Goal: Task Accomplishment & Management: Complete application form

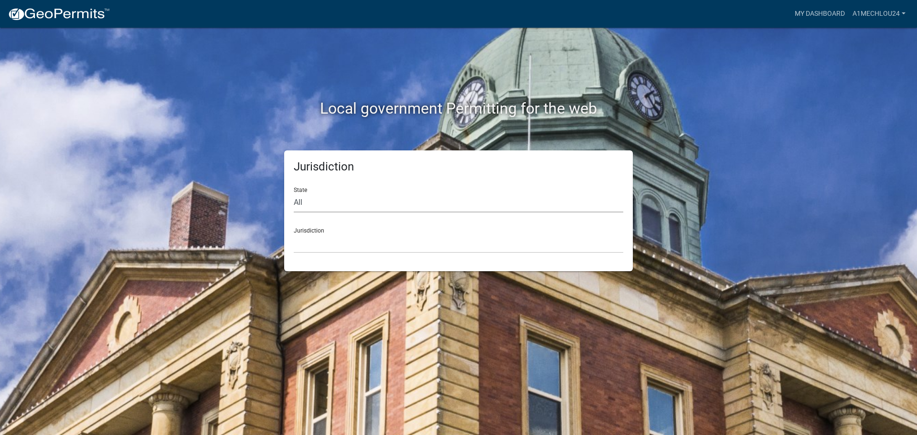
click at [327, 203] on select "All [US_STATE] [US_STATE] [US_STATE] [US_STATE] [US_STATE] [US_STATE] [US_STATE…" at bounding box center [458, 203] width 329 height 20
select select "[US_STATE]"
click at [294, 193] on select "All [US_STATE] [US_STATE] [US_STATE] [US_STATE] [US_STATE] [US_STATE] [US_STATE…" at bounding box center [458, 203] width 329 height 20
click at [310, 249] on select "City of [GEOGRAPHIC_DATA], [US_STATE] City of [GEOGRAPHIC_DATA], [US_STATE] Cit…" at bounding box center [458, 243] width 329 height 20
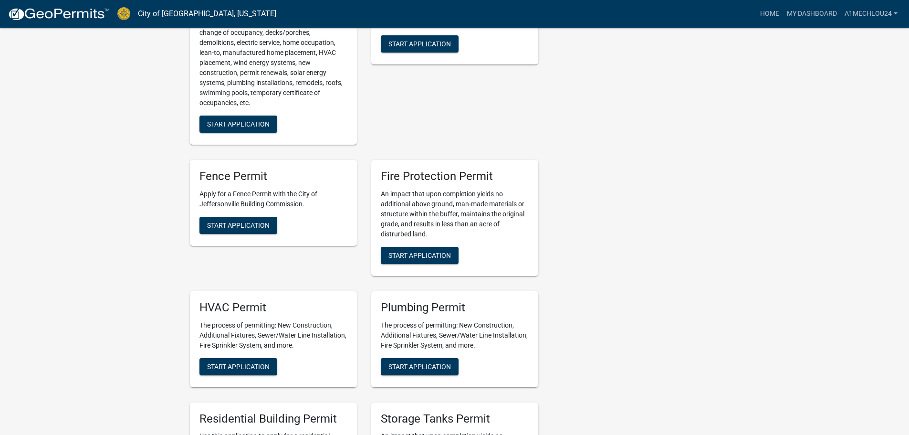
scroll to position [334, 0]
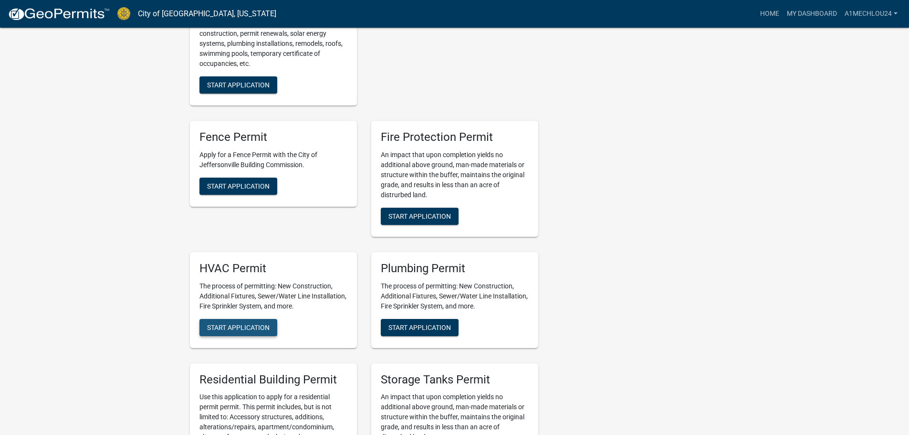
click at [235, 326] on span "Start Application" at bounding box center [238, 327] width 63 height 8
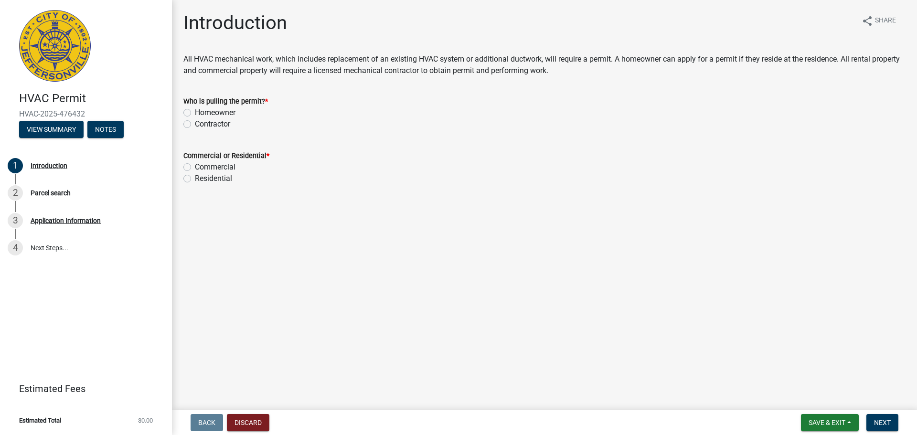
click at [195, 124] on label "Contractor" at bounding box center [212, 123] width 35 height 11
click at [195, 124] on input "Contractor" at bounding box center [198, 121] width 6 height 6
radio input "true"
click at [195, 179] on label "Residential" at bounding box center [213, 178] width 37 height 11
click at [195, 179] on input "Residential" at bounding box center [198, 176] width 6 height 6
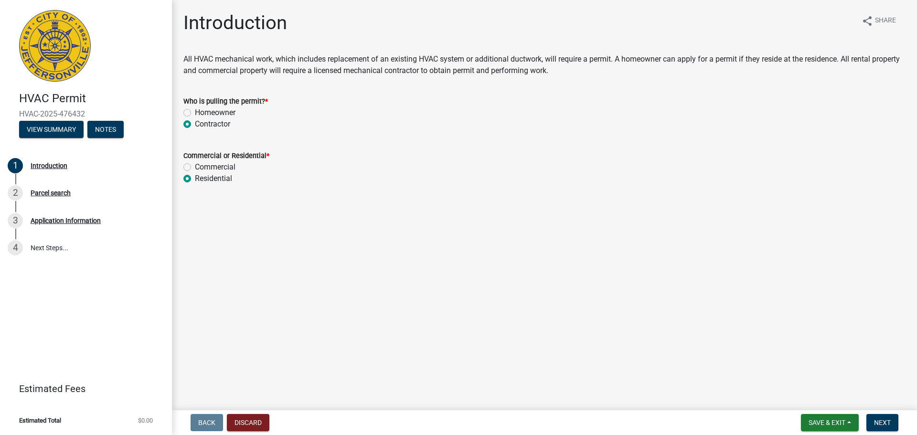
radio input "true"
click at [885, 424] on span "Next" at bounding box center [882, 423] width 17 height 8
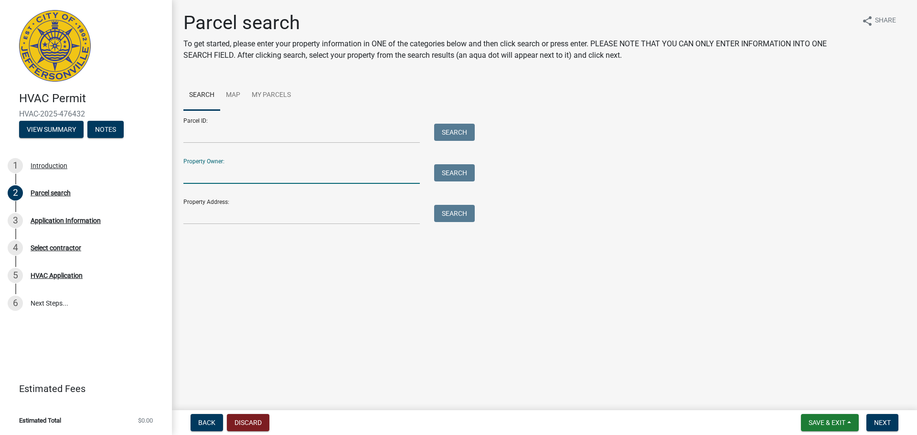
click at [197, 173] on input "Property Owner:" at bounding box center [301, 174] width 236 height 20
type input "[PERSON_NAME] Properties Group Inc. dba Arbor Homes"
click at [458, 176] on button "Search" at bounding box center [454, 172] width 41 height 17
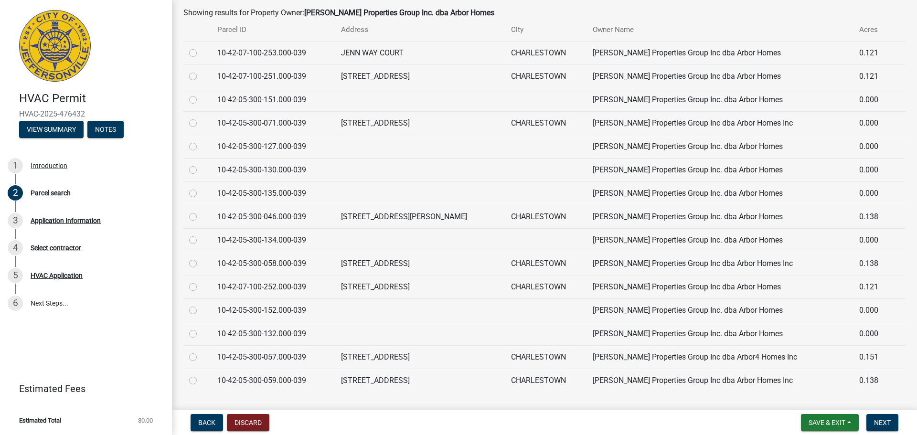
scroll to position [239, 0]
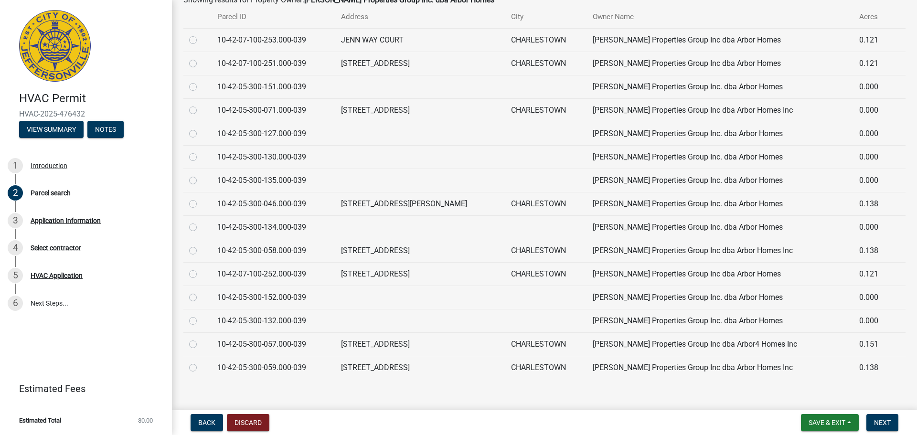
click at [200, 362] on label at bounding box center [200, 362] width 0 height 0
click at [200, 368] on input "radio" at bounding box center [203, 365] width 6 height 6
radio input "true"
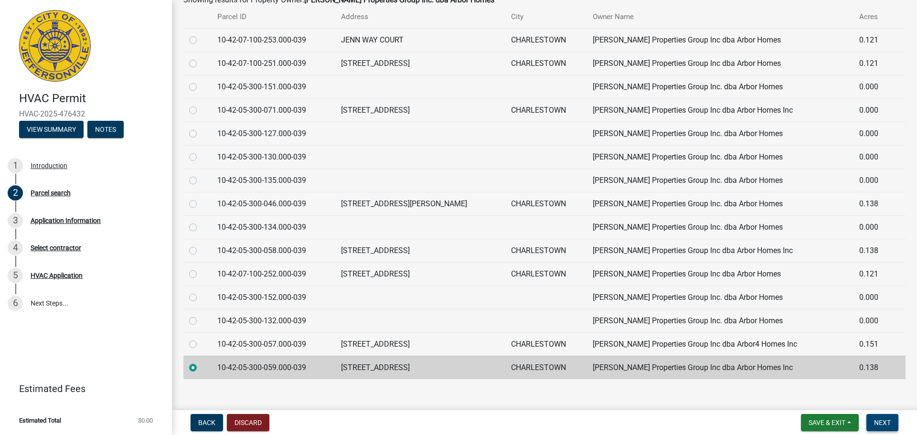
click at [887, 421] on span "Next" at bounding box center [882, 423] width 17 height 8
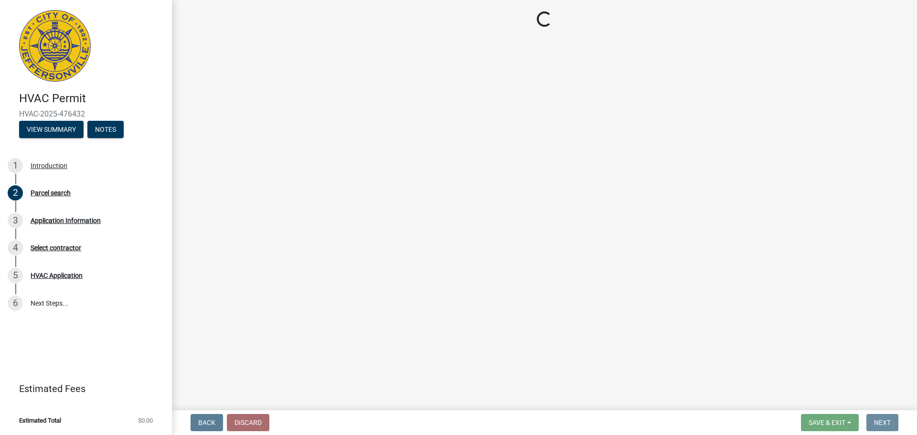
scroll to position [0, 0]
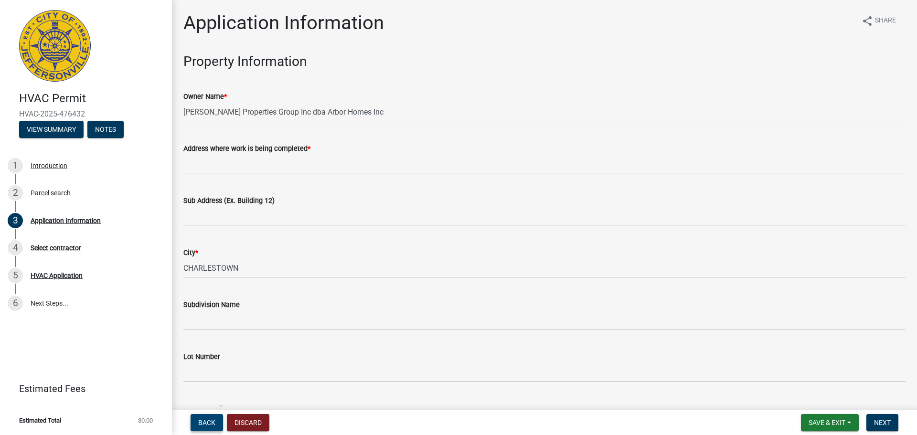
click at [207, 422] on span "Back" at bounding box center [206, 423] width 17 height 8
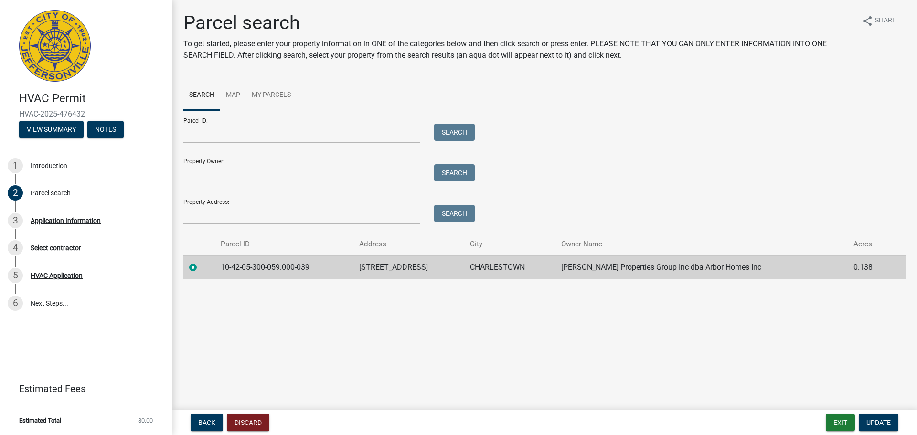
click at [200, 262] on label at bounding box center [200, 262] width 0 height 0
click at [200, 267] on input "radio" at bounding box center [203, 265] width 6 height 6
click at [203, 178] on input "Property Owner:" at bounding box center [301, 174] width 236 height 20
type input "[PERSON_NAME] Properties Group Inc. dba Arbor Homes"
click at [446, 174] on button "Search" at bounding box center [454, 172] width 41 height 17
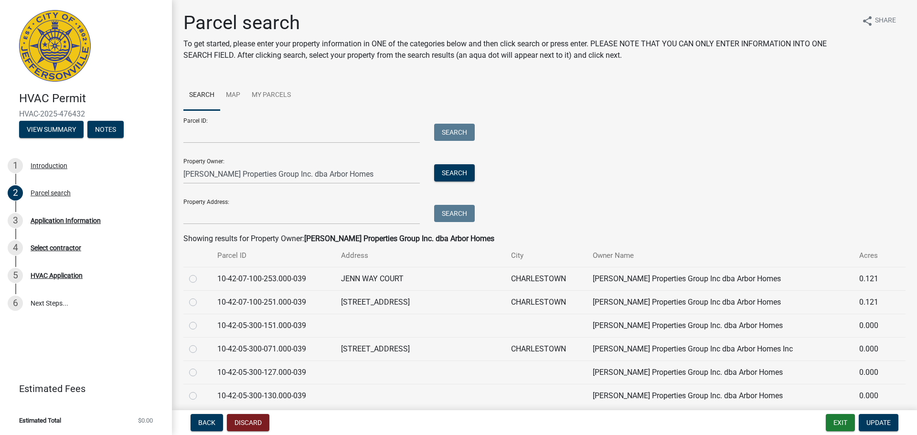
click at [200, 320] on label at bounding box center [200, 320] width 0 height 0
click at [200, 326] on input "radio" at bounding box center [203, 323] width 6 height 6
radio input "true"
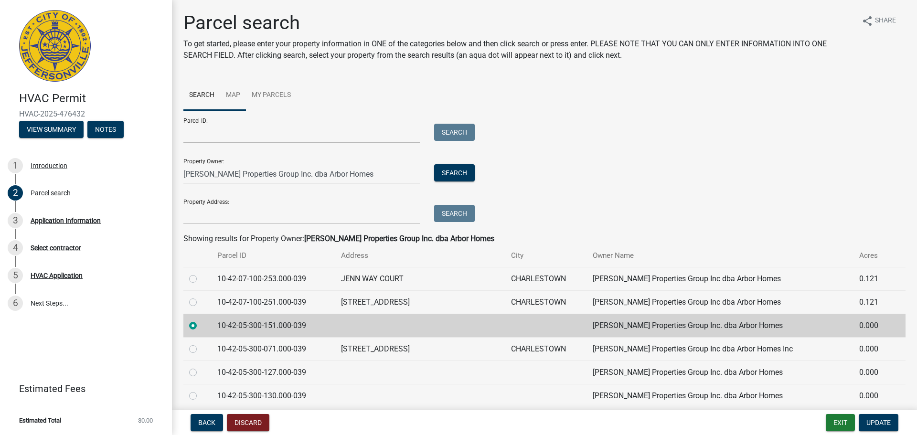
click at [232, 90] on link "Map" at bounding box center [233, 95] width 26 height 31
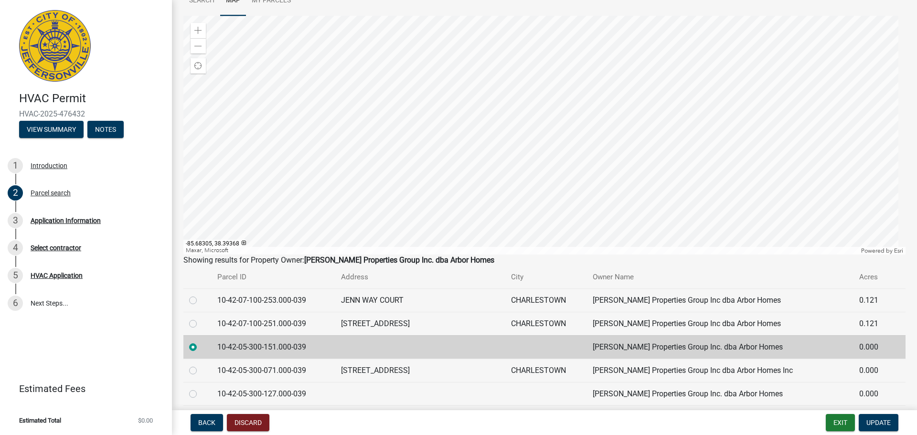
scroll to position [95, 0]
click at [198, 43] on span at bounding box center [198, 46] width 8 height 8
click at [185, 131] on div at bounding box center [544, 134] width 722 height 239
click at [517, 234] on div at bounding box center [544, 134] width 722 height 239
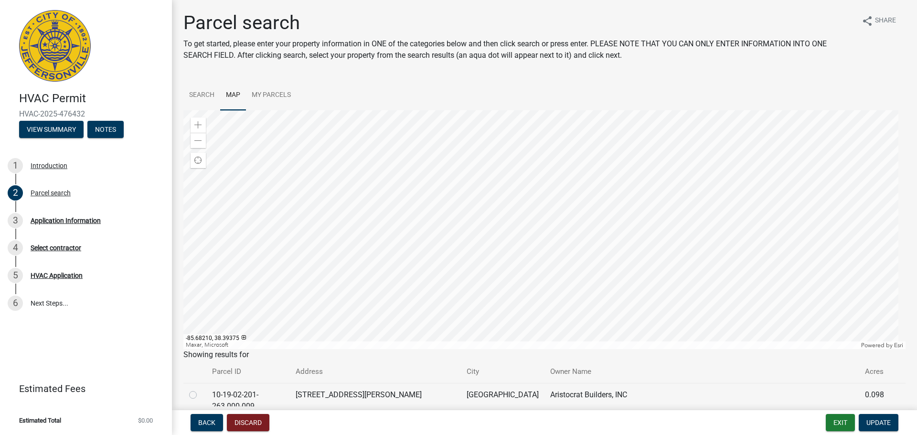
click at [453, 110] on div at bounding box center [544, 229] width 722 height 239
click at [204, 91] on link "Search" at bounding box center [201, 95] width 37 height 31
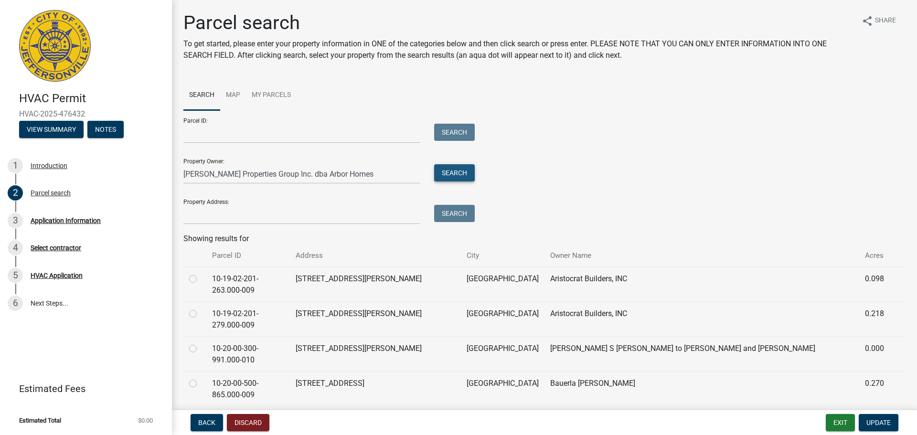
click at [462, 175] on button "Search" at bounding box center [454, 172] width 41 height 17
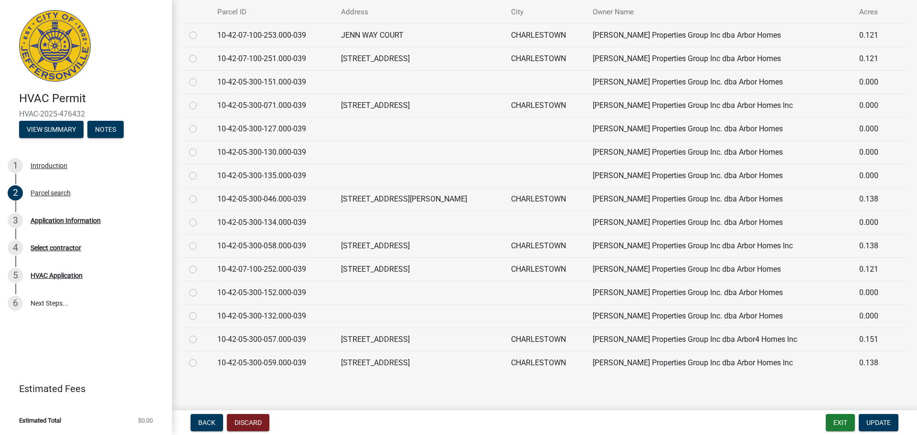
scroll to position [249, 0]
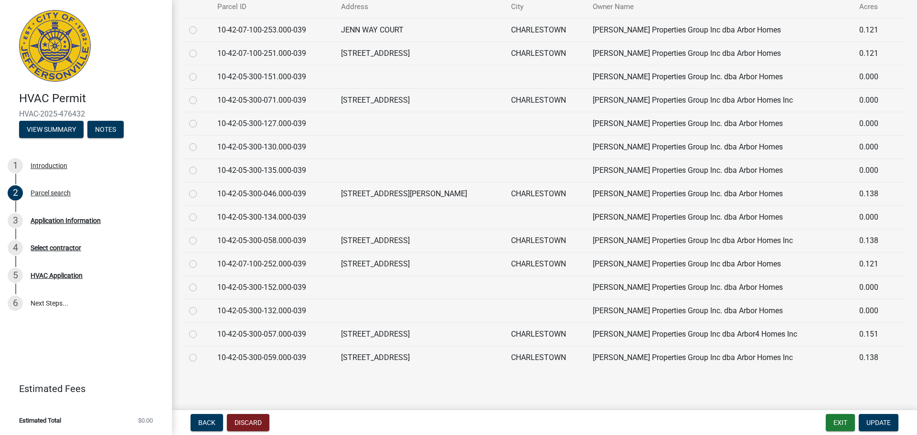
click at [200, 305] on label at bounding box center [200, 305] width 0 height 0
click at [200, 311] on input "radio" at bounding box center [203, 308] width 6 height 6
radio input "true"
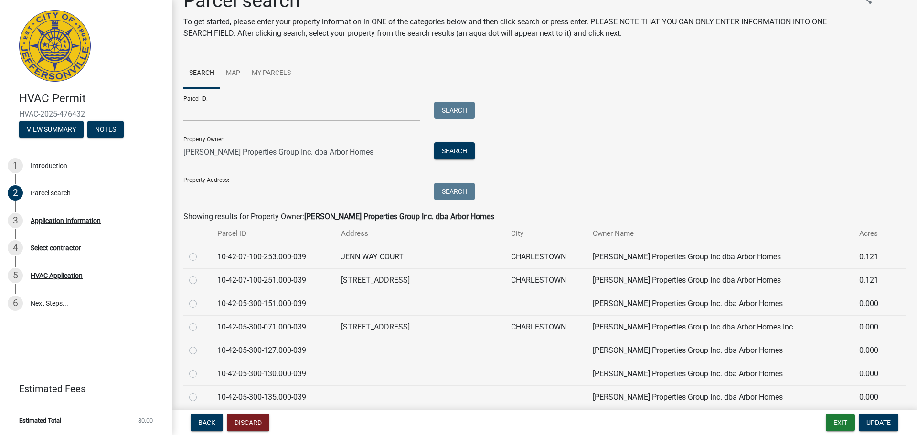
scroll to position [0, 0]
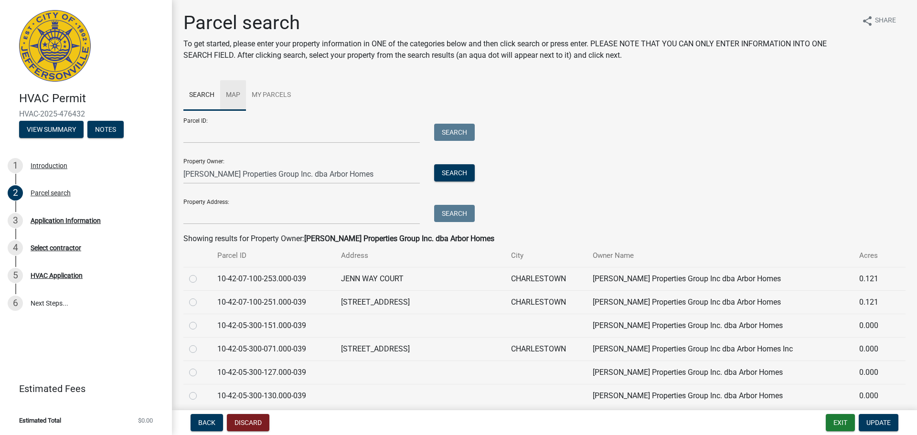
click at [232, 92] on link "Map" at bounding box center [233, 95] width 26 height 31
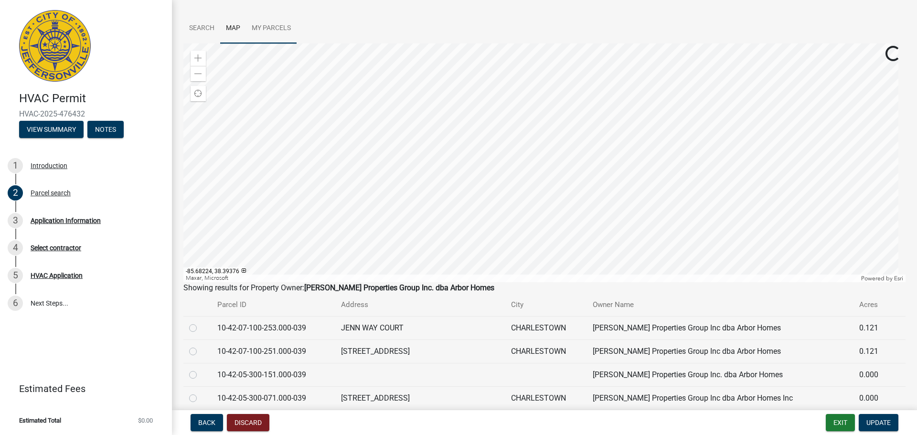
scroll to position [95, 0]
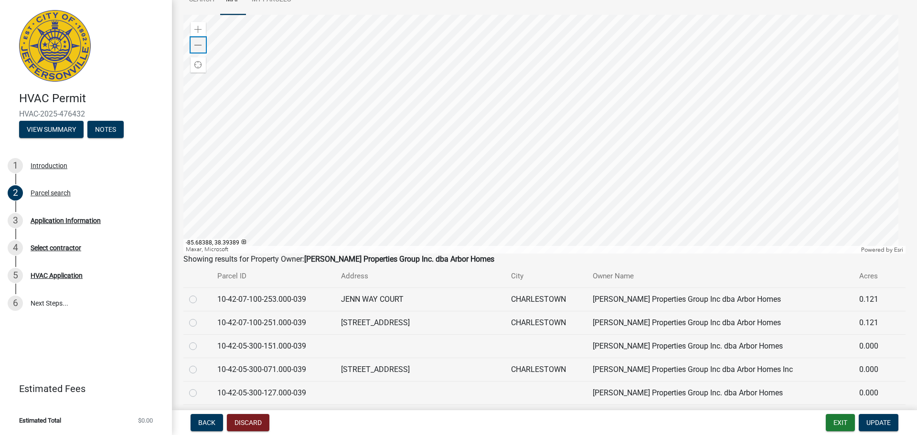
click at [198, 43] on span at bounding box center [198, 46] width 8 height 8
click at [200, 340] on label at bounding box center [200, 340] width 0 height 0
click at [200, 346] on input "radio" at bounding box center [203, 343] width 6 height 6
radio input "true"
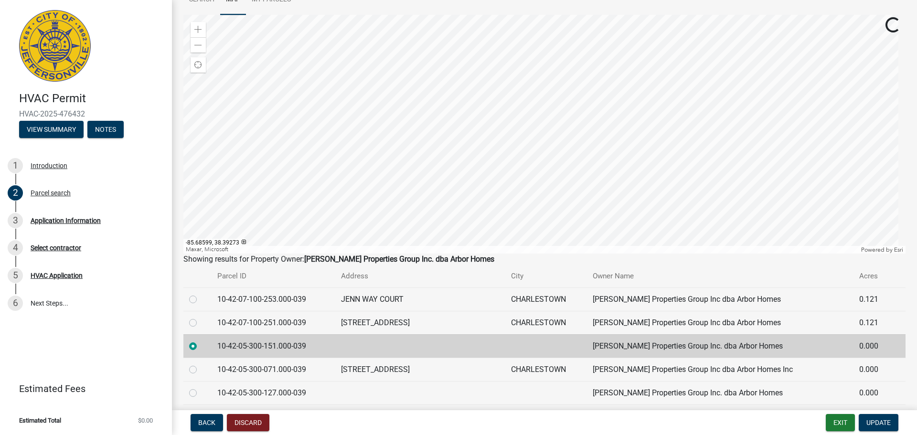
click at [200, 387] on label at bounding box center [200, 387] width 0 height 0
click at [200, 393] on input "radio" at bounding box center [203, 390] width 6 height 6
radio input "true"
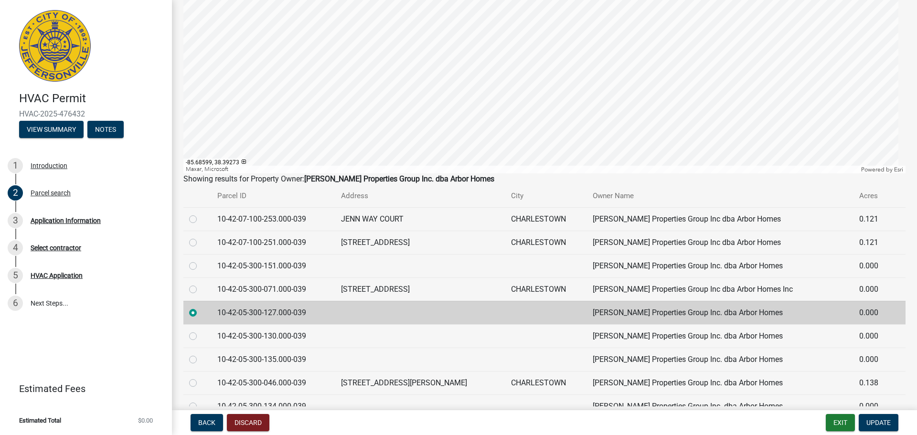
scroll to position [191, 0]
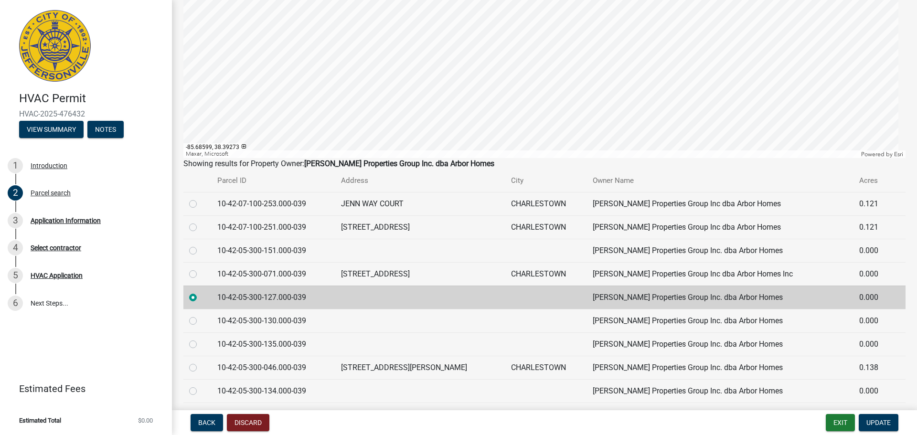
click at [200, 315] on label at bounding box center [200, 315] width 0 height 0
click at [200, 319] on input "radio" at bounding box center [203, 318] width 6 height 6
radio input "true"
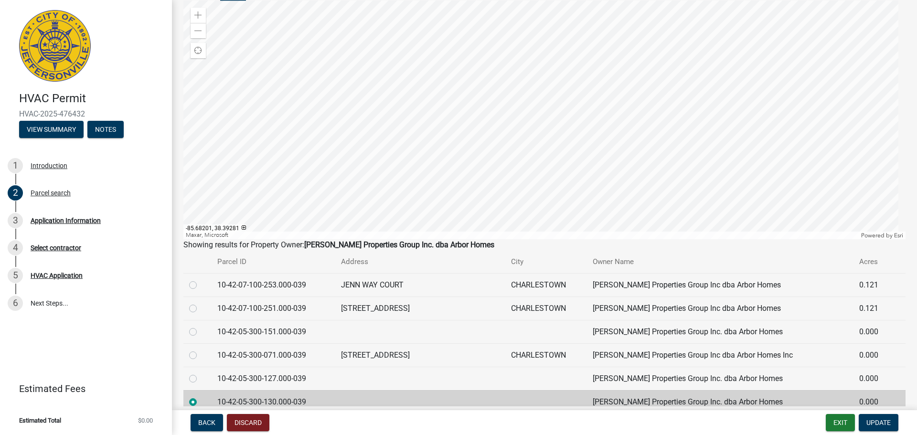
scroll to position [48, 0]
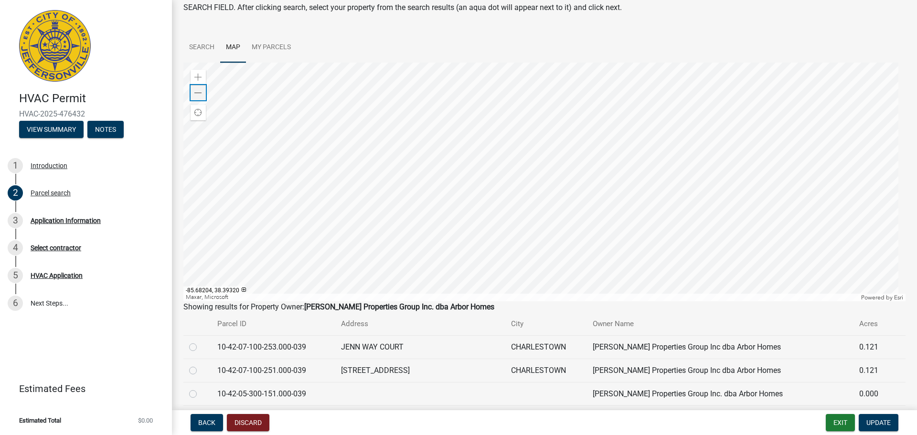
click at [200, 88] on div "Zoom out" at bounding box center [197, 92] width 15 height 15
click at [200, 89] on span at bounding box center [198, 93] width 8 height 8
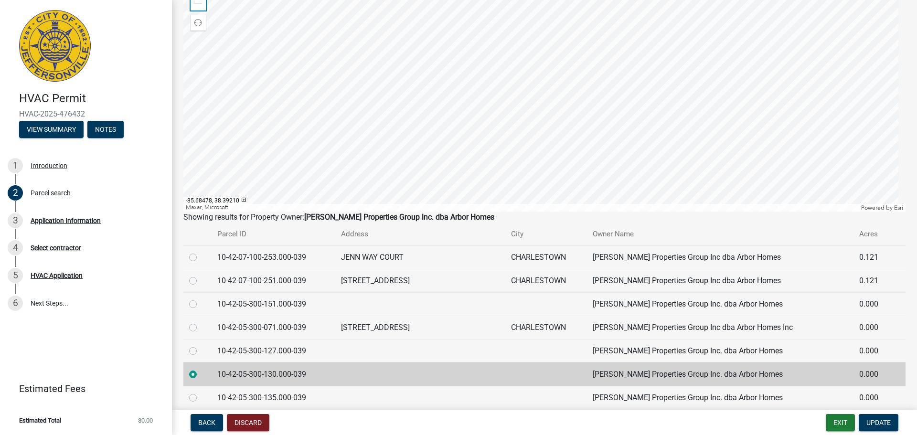
scroll to position [143, 0]
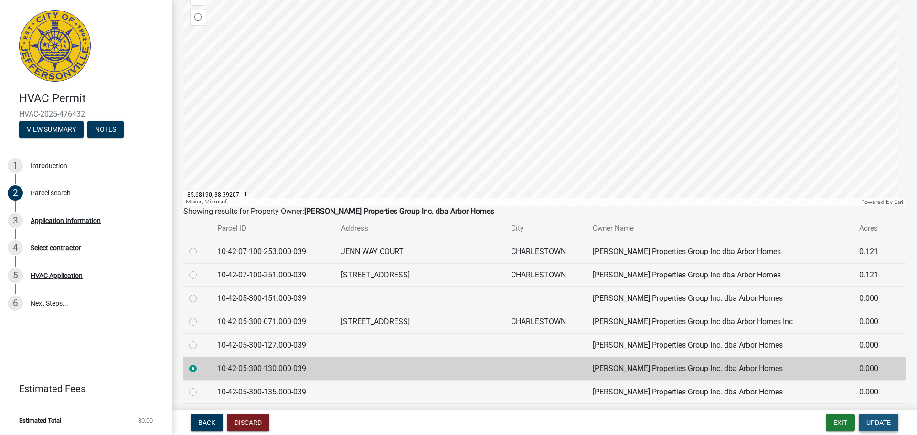
click at [882, 421] on span "Update" at bounding box center [878, 423] width 24 height 8
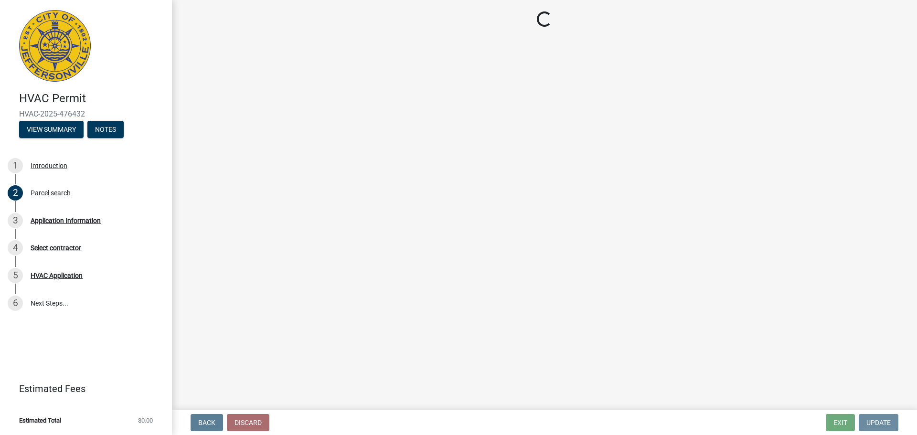
scroll to position [0, 0]
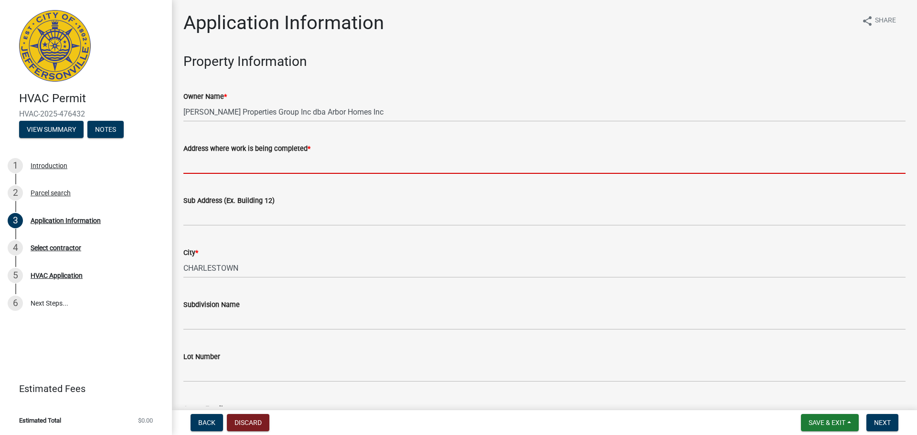
click at [217, 163] on input "Address where work is being completed *" at bounding box center [544, 164] width 722 height 20
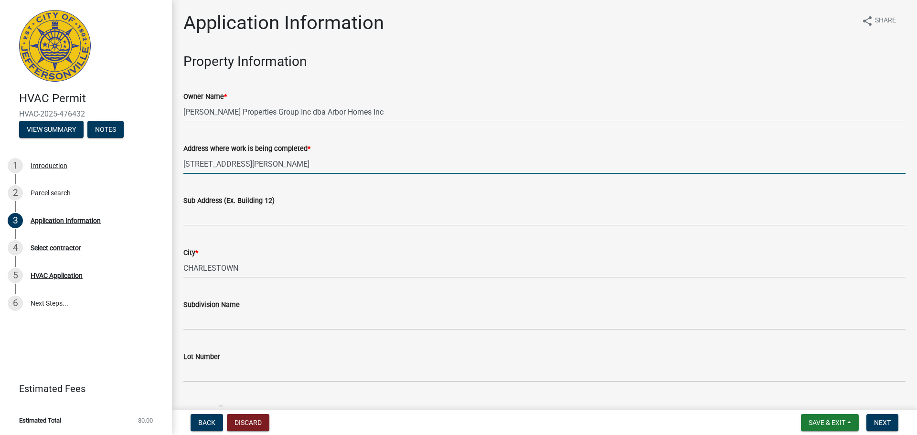
type input "[STREET_ADDRESS][PERSON_NAME]"
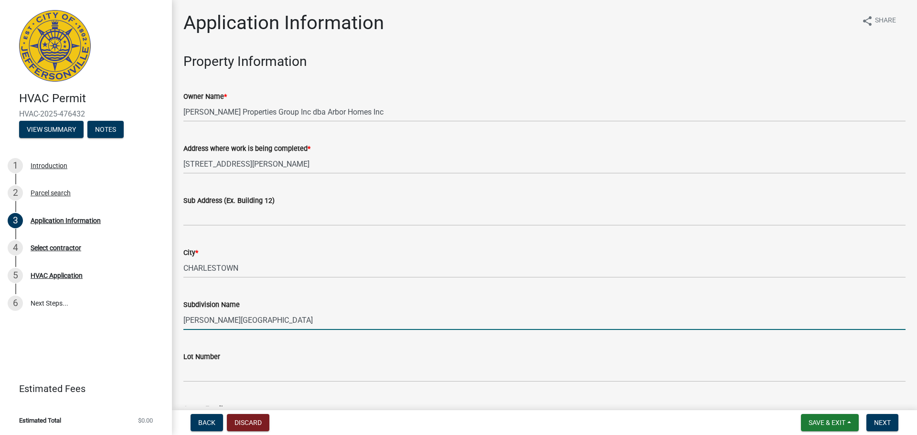
type input "[PERSON_NAME][GEOGRAPHIC_DATA]"
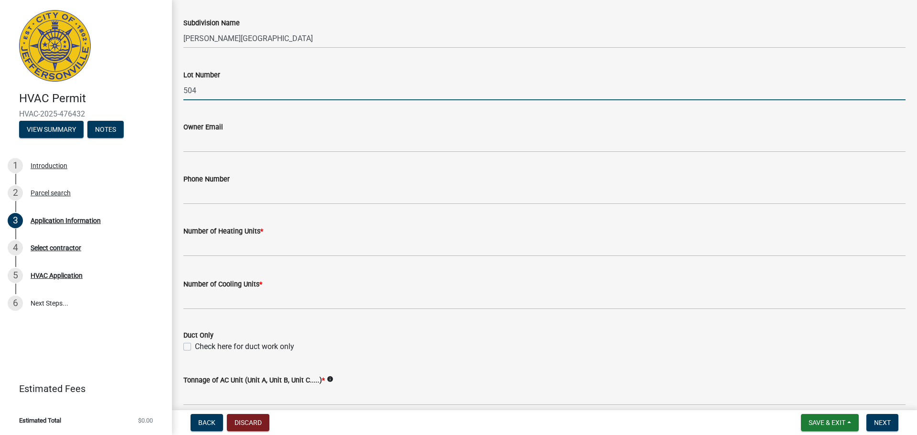
scroll to position [286, 0]
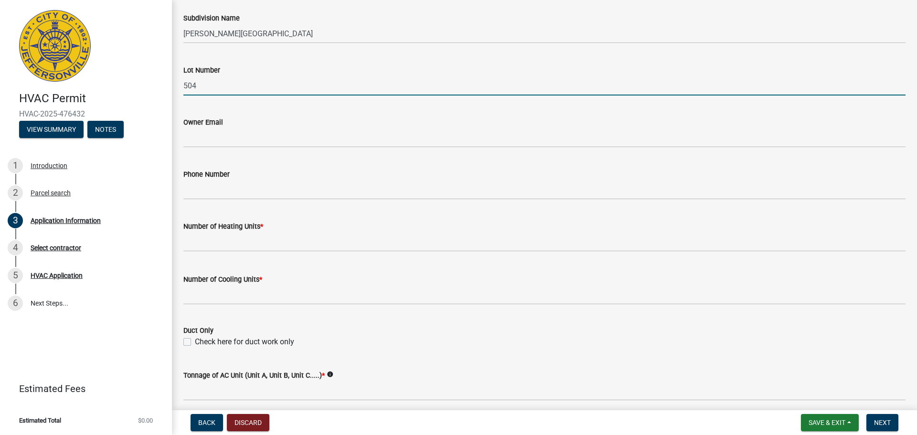
type input "504"
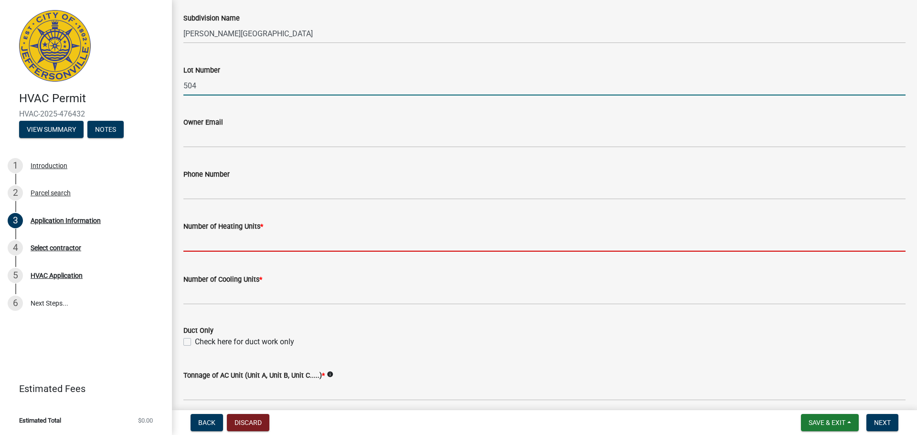
click at [249, 246] on input "text" at bounding box center [544, 242] width 722 height 20
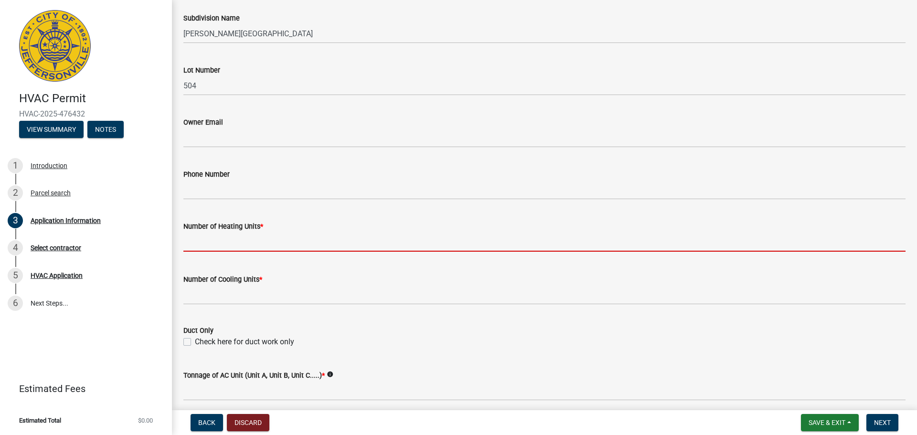
type input "1"
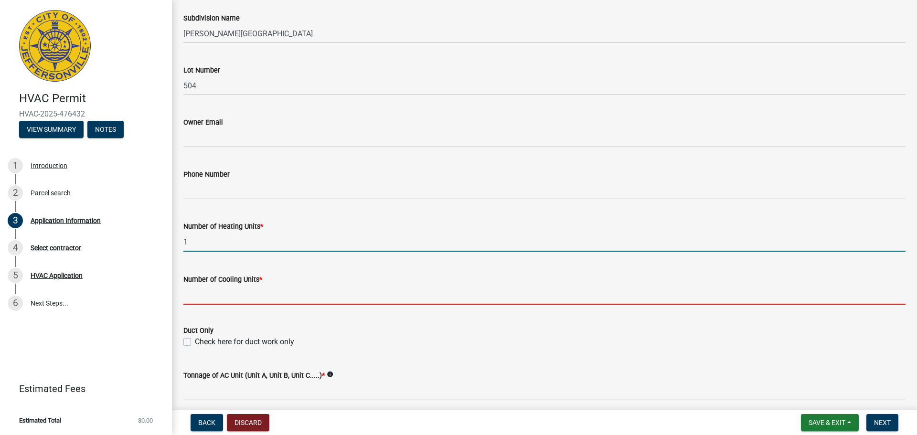
click at [211, 300] on input "text" at bounding box center [544, 295] width 722 height 20
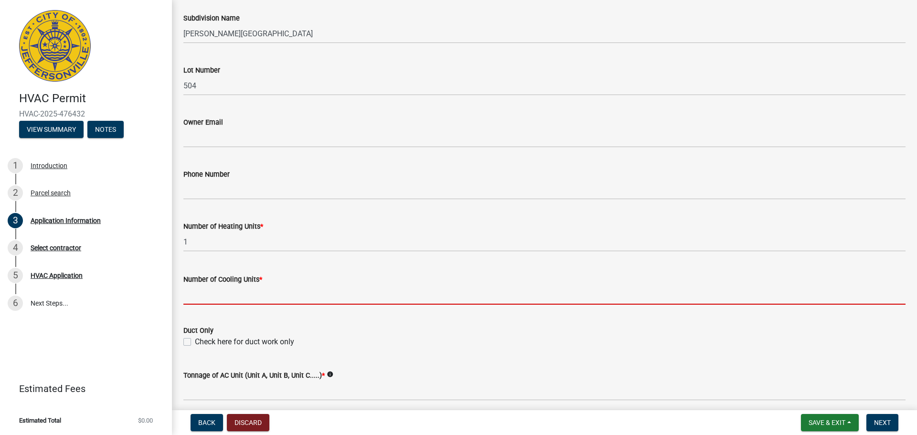
type input "1"
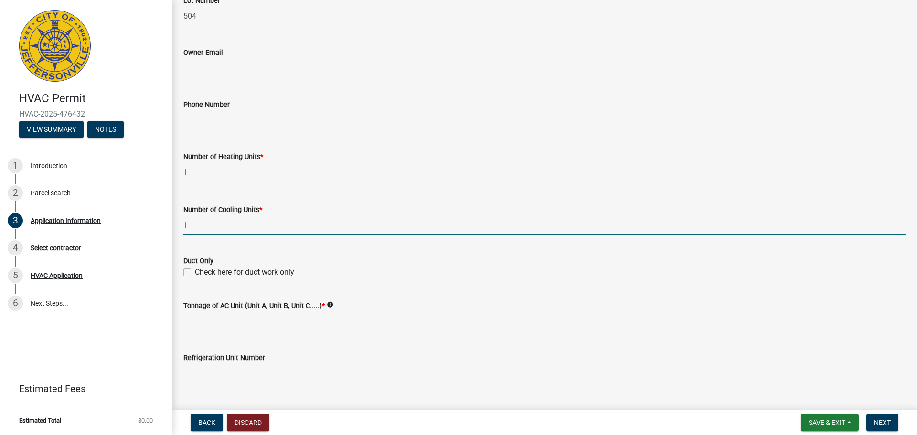
scroll to position [430, 0]
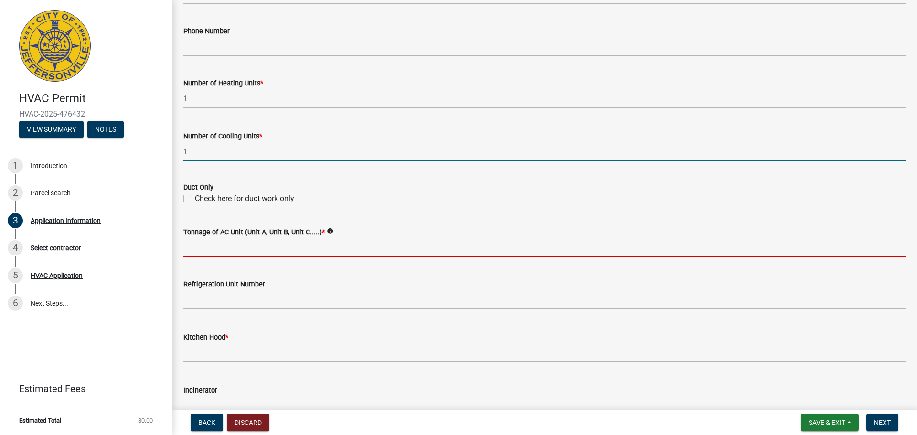
click at [201, 250] on input "Tonnage of AC Unit (Unit A, Unit B, Unit C.....) *" at bounding box center [544, 248] width 722 height 20
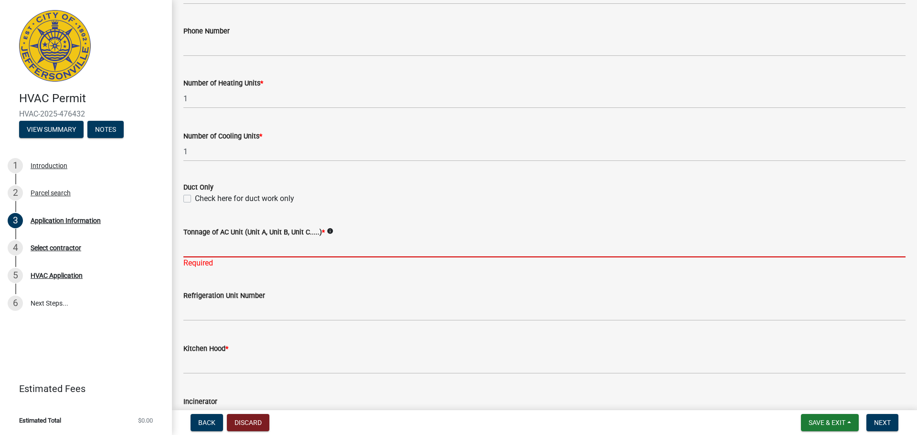
click at [195, 249] on input "Tonnage of AC Unit (Unit A, Unit B, Unit C.....) *" at bounding box center [544, 248] width 722 height 20
type input "3 ton heat pump"
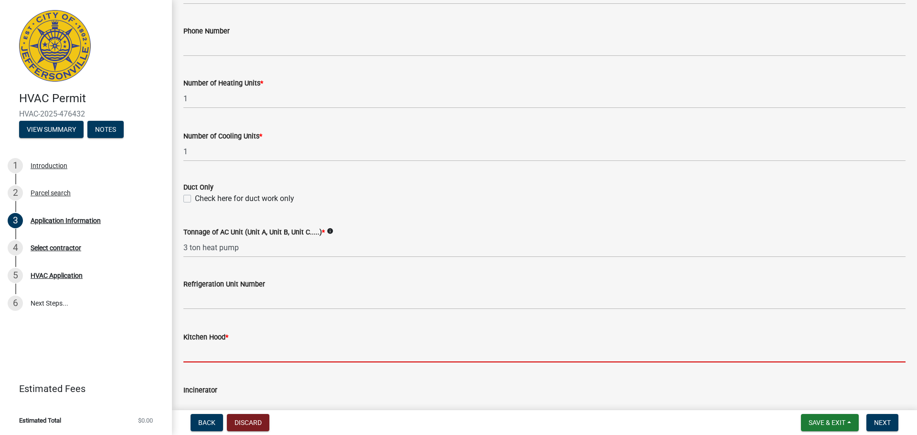
click at [286, 352] on input "text" at bounding box center [544, 353] width 722 height 20
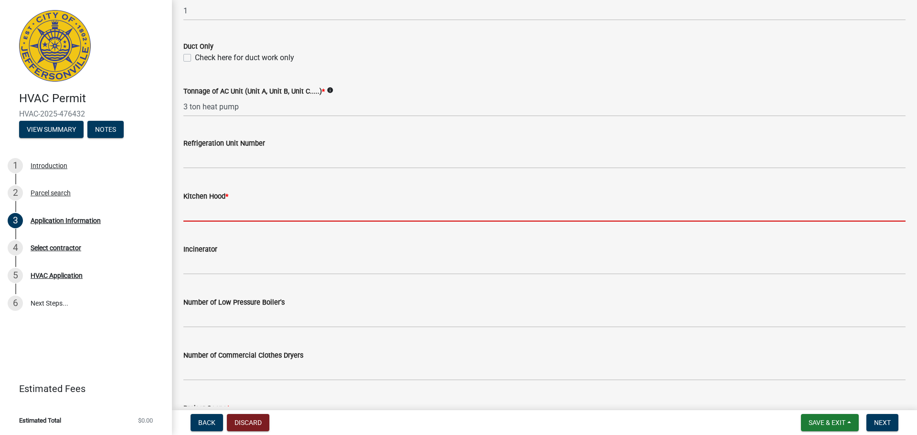
scroll to position [573, 0]
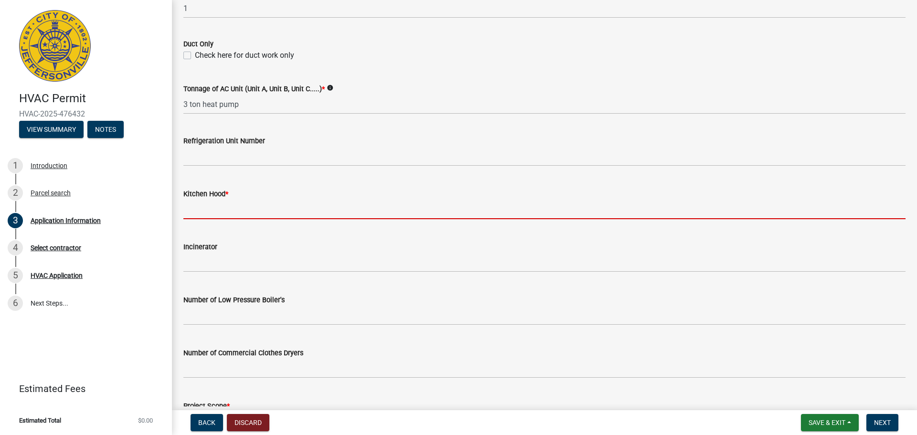
click at [243, 211] on input "text" at bounding box center [544, 210] width 722 height 20
type input "0"
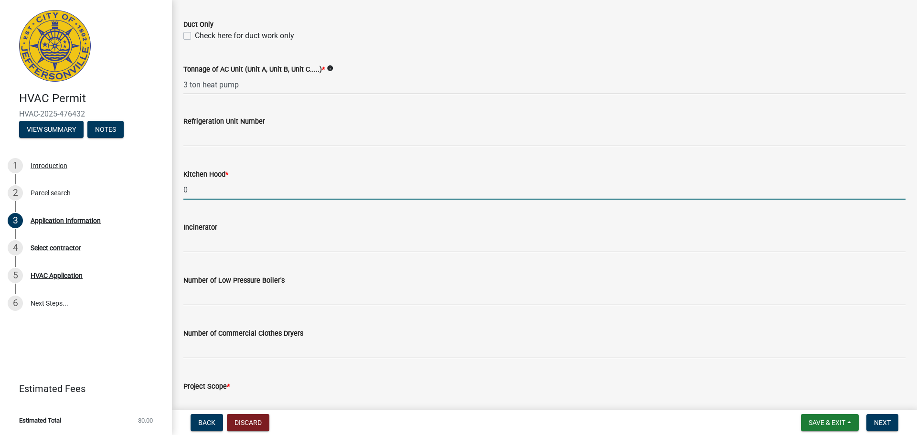
scroll to position [643, 0]
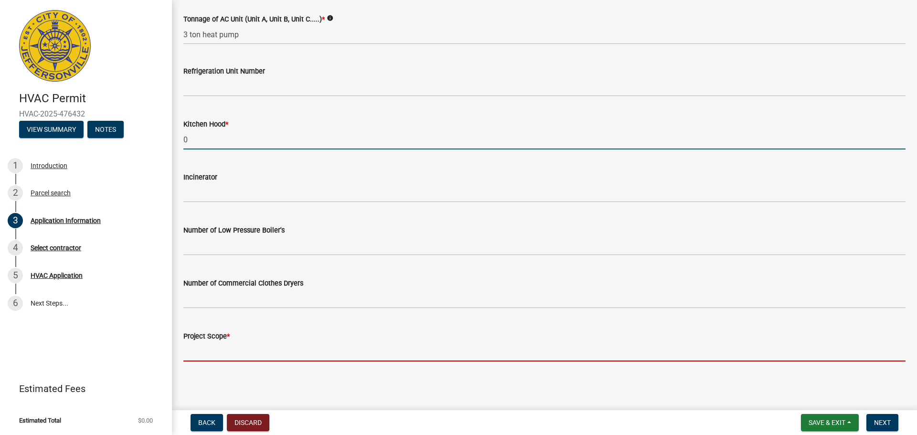
click at [207, 357] on input "Project Scope *" at bounding box center [544, 352] width 722 height 20
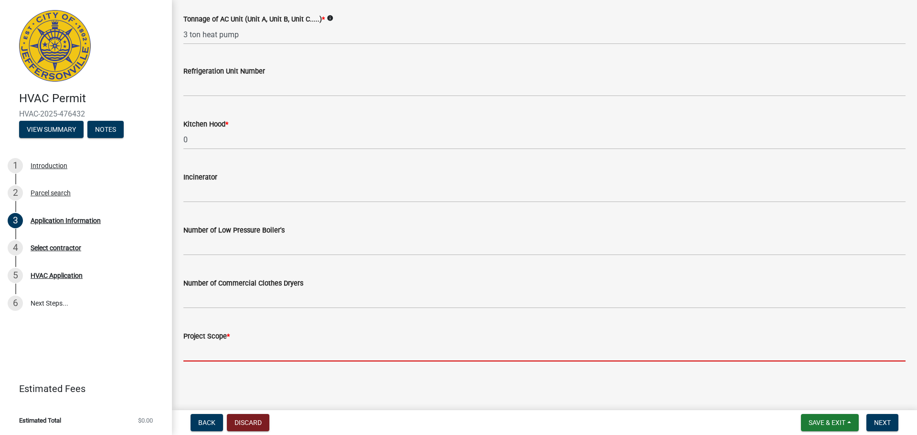
type input "New residential construction"
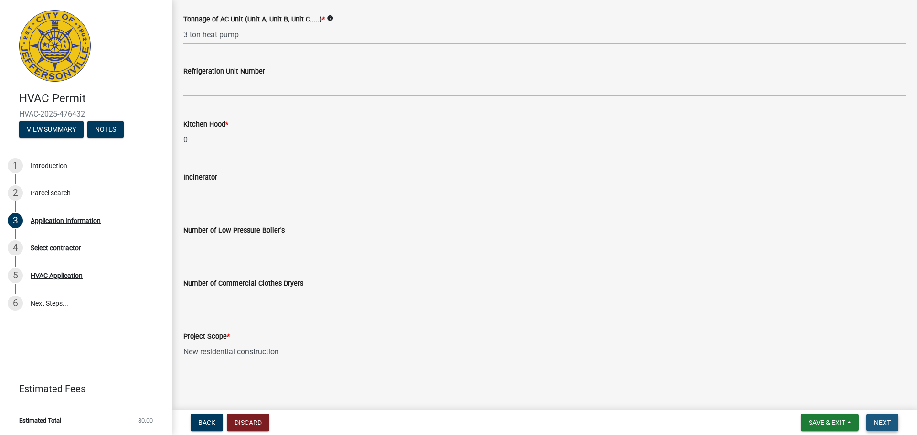
click at [881, 424] on span "Next" at bounding box center [882, 423] width 17 height 8
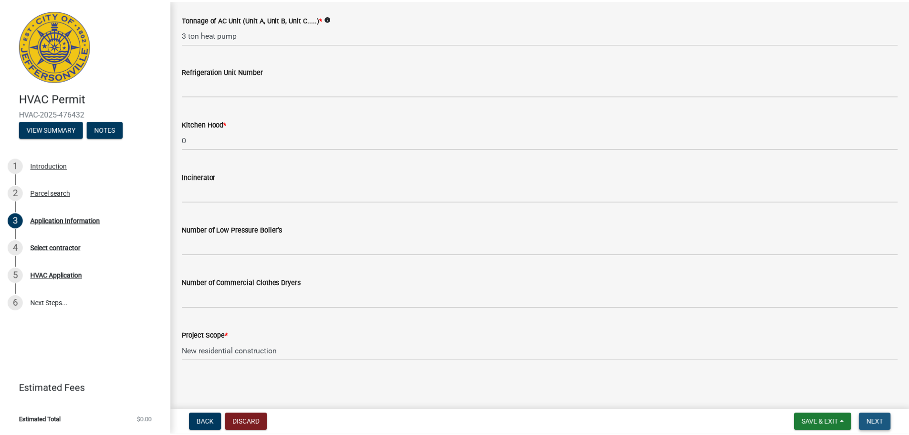
scroll to position [0, 0]
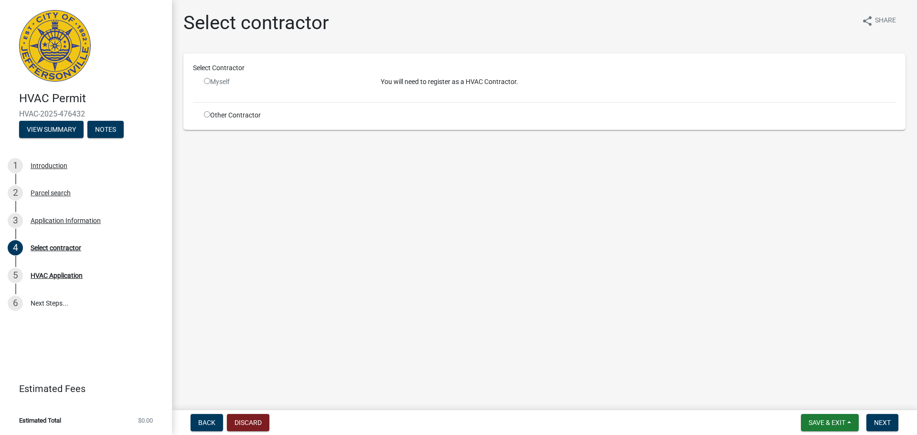
click at [208, 114] on input "radio" at bounding box center [207, 114] width 6 height 6
radio input "true"
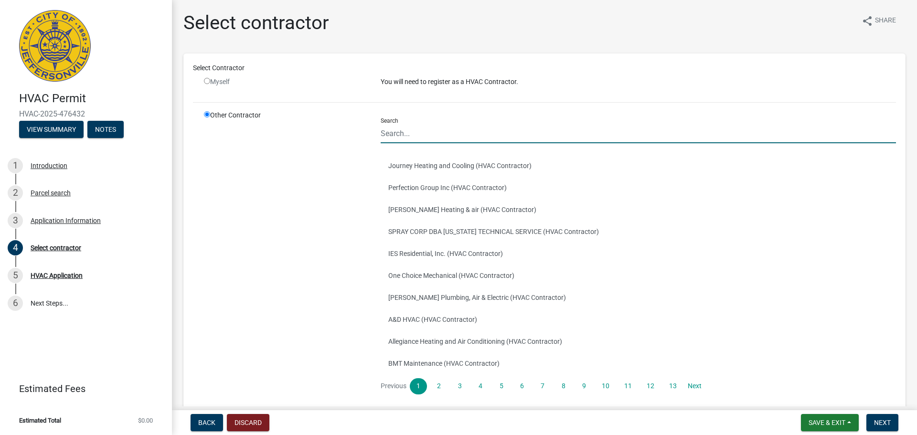
click at [435, 127] on input "Search" at bounding box center [637, 134] width 515 height 20
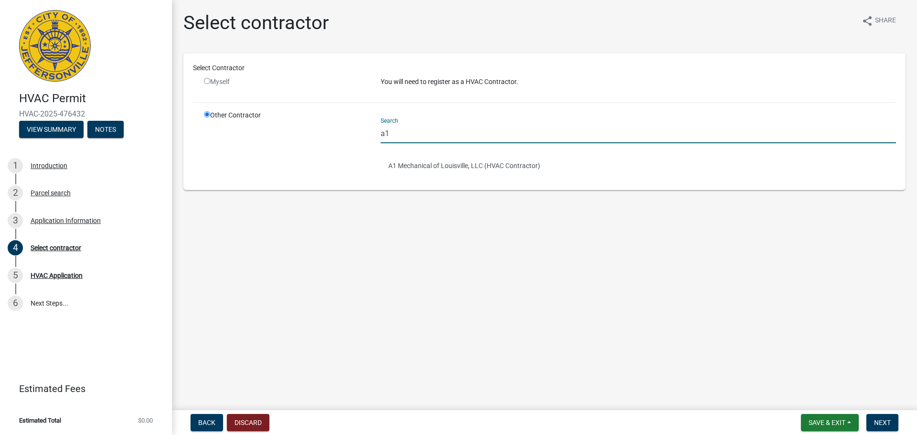
type input "A1 Mechanical of [GEOGRAPHIC_DATA]"
click at [442, 169] on button "A1 Mechanical of Louisville, LLC (HVAC Contractor)" at bounding box center [637, 166] width 515 height 22
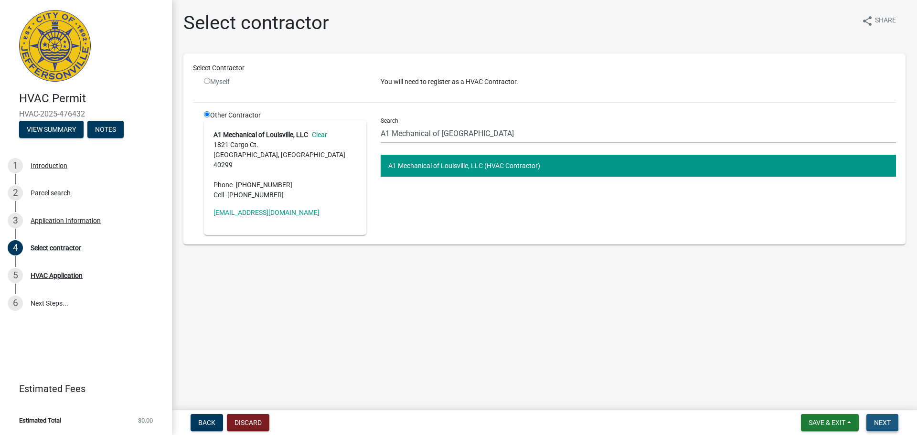
click at [894, 422] on button "Next" at bounding box center [882, 422] width 32 height 17
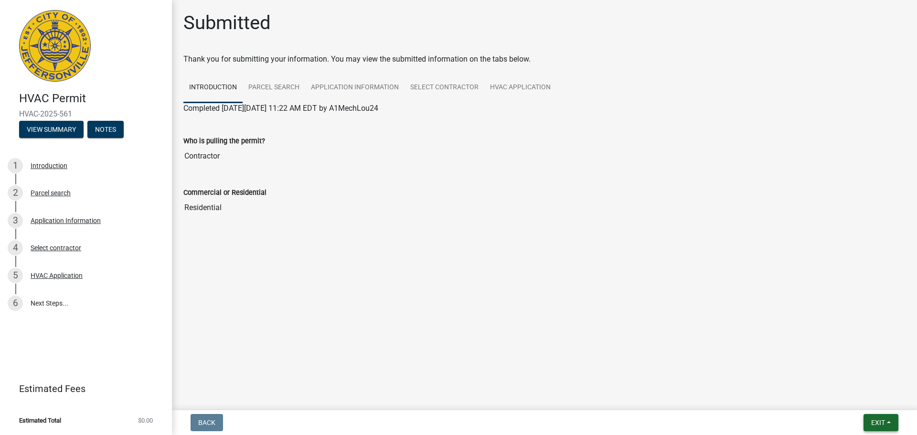
click at [872, 422] on span "Exit" at bounding box center [878, 423] width 14 height 8
click at [861, 392] on button "Save & Exit" at bounding box center [860, 397] width 76 height 23
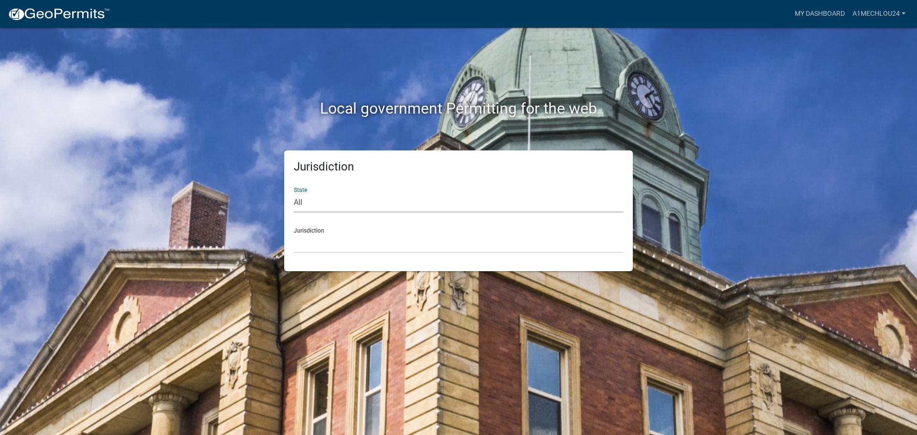
click at [323, 195] on select "All [US_STATE] [US_STATE] [US_STATE] [US_STATE] [US_STATE] [US_STATE] [US_STATE…" at bounding box center [458, 203] width 329 height 20
select select "[US_STATE]"
click at [294, 193] on select "All [US_STATE] [US_STATE] [US_STATE] [US_STATE] [US_STATE] [US_STATE] [US_STATE…" at bounding box center [458, 203] width 329 height 20
click at [310, 247] on select "City of [GEOGRAPHIC_DATA], [US_STATE] City of [GEOGRAPHIC_DATA], [US_STATE] Cit…" at bounding box center [458, 243] width 329 height 20
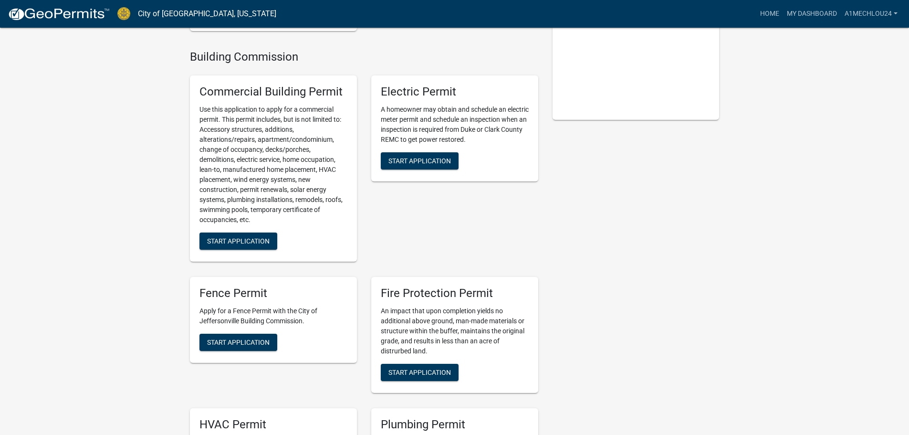
scroll to position [191, 0]
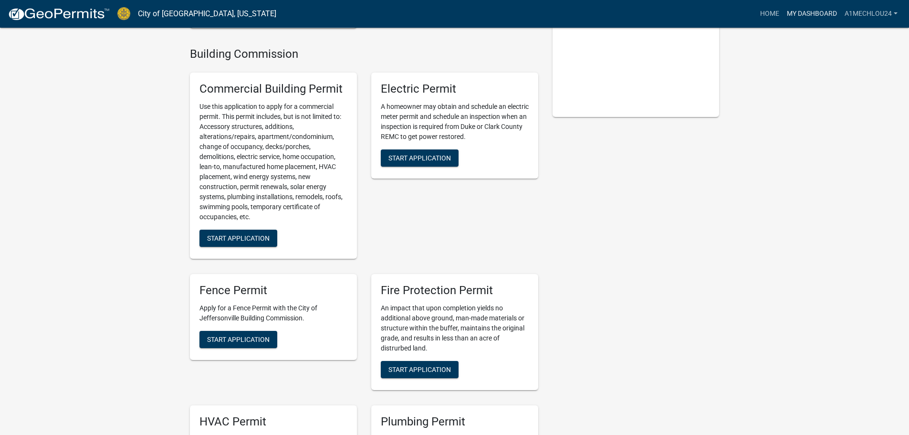
click at [812, 12] on link "My Dashboard" at bounding box center [812, 14] width 58 height 18
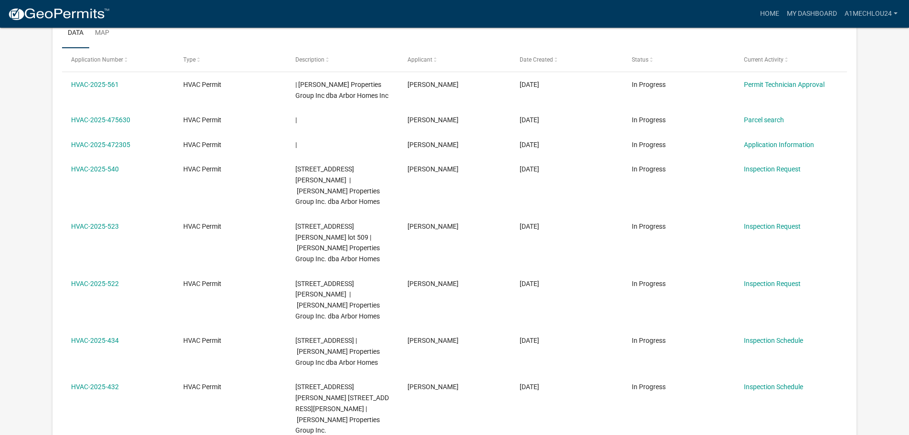
scroll to position [123, 0]
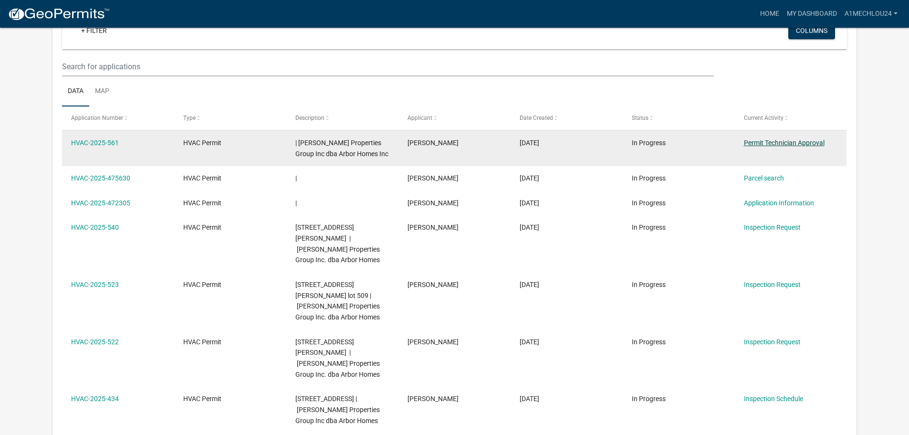
click at [753, 143] on link "Permit Technician Approval" at bounding box center [784, 143] width 81 height 8
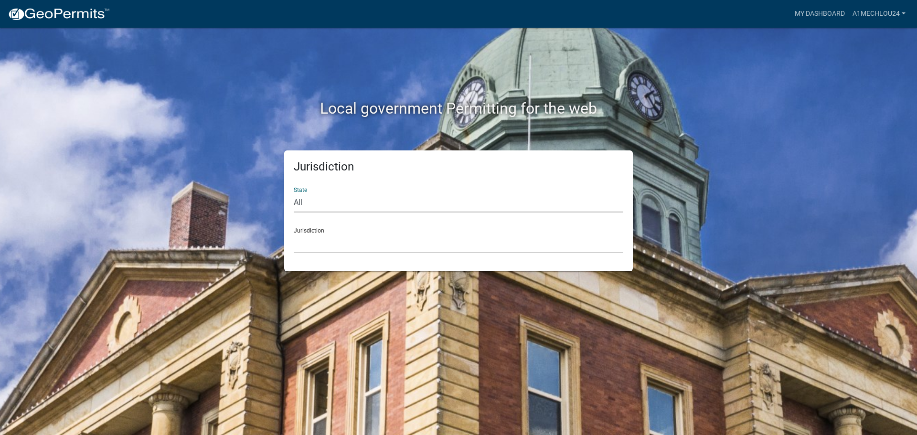
click at [341, 204] on select "All [US_STATE] [US_STATE] [US_STATE] [US_STATE] [US_STATE] [US_STATE] [US_STATE…" at bounding box center [458, 203] width 329 height 20
select select "[US_STATE]"
click at [294, 193] on select "All [US_STATE] [US_STATE] [US_STATE] [US_STATE] [US_STATE] [US_STATE] [US_STATE…" at bounding box center [458, 203] width 329 height 20
click at [312, 248] on select "City of [GEOGRAPHIC_DATA], [US_STATE] City of [GEOGRAPHIC_DATA], [US_STATE] Cit…" at bounding box center [458, 243] width 329 height 20
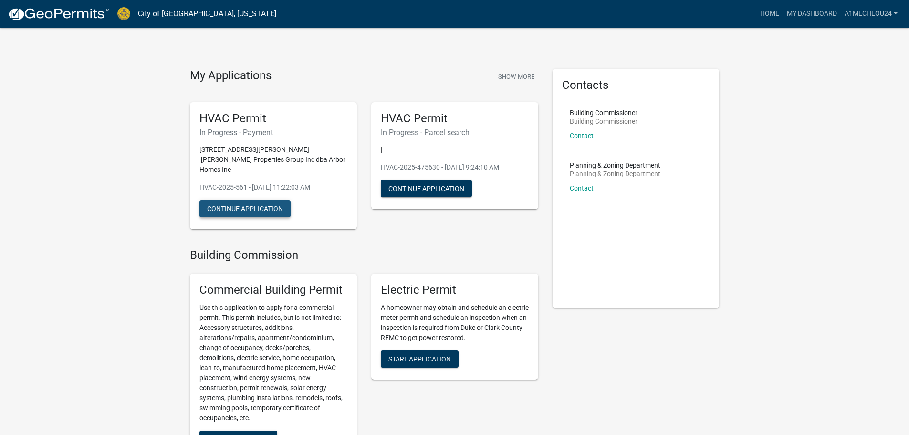
click at [226, 200] on button "Continue Application" at bounding box center [245, 208] width 91 height 17
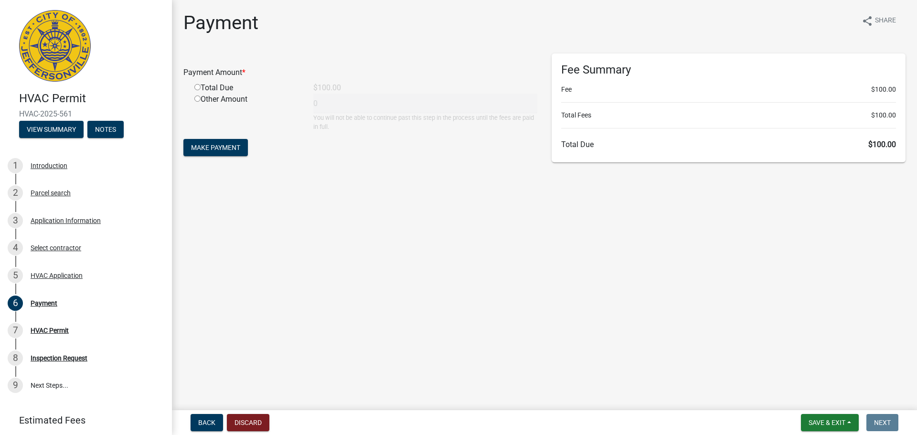
click at [198, 86] on input "radio" at bounding box center [197, 87] width 6 height 6
radio input "true"
type input "100"
click at [211, 148] on span "Make Payment" at bounding box center [215, 148] width 49 height 8
